Goal: Information Seeking & Learning: Learn about a topic

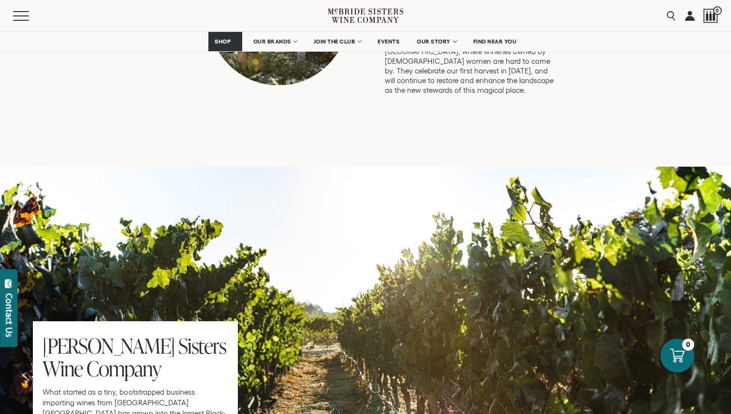
scroll to position [2810, 0]
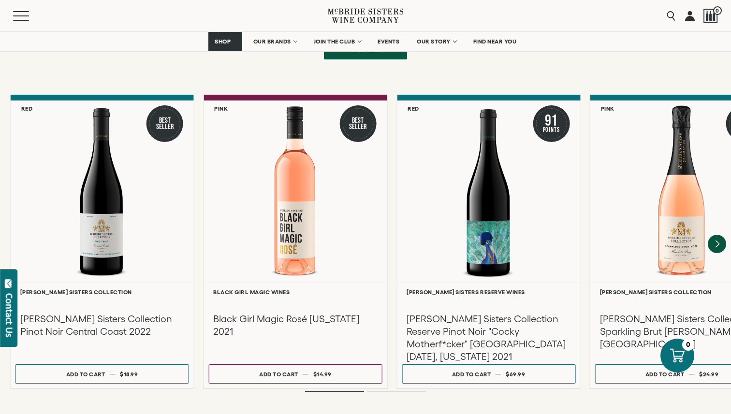
scroll to position [1144, 0]
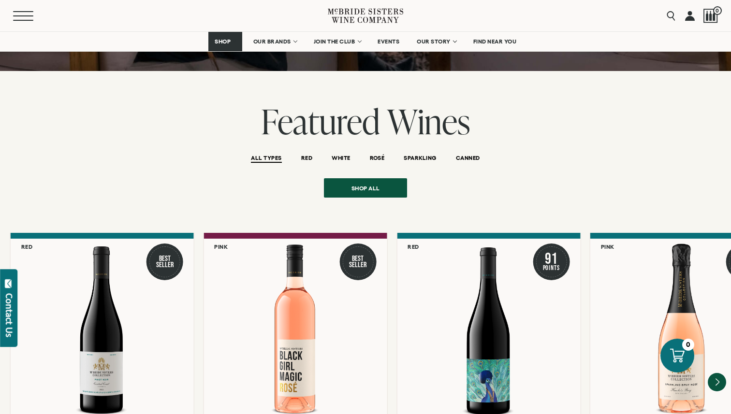
click at [22, 15] on span "Mobile Menu Trigger" at bounding box center [23, 15] width 20 height 1
